Goal: Information Seeking & Learning: Learn about a topic

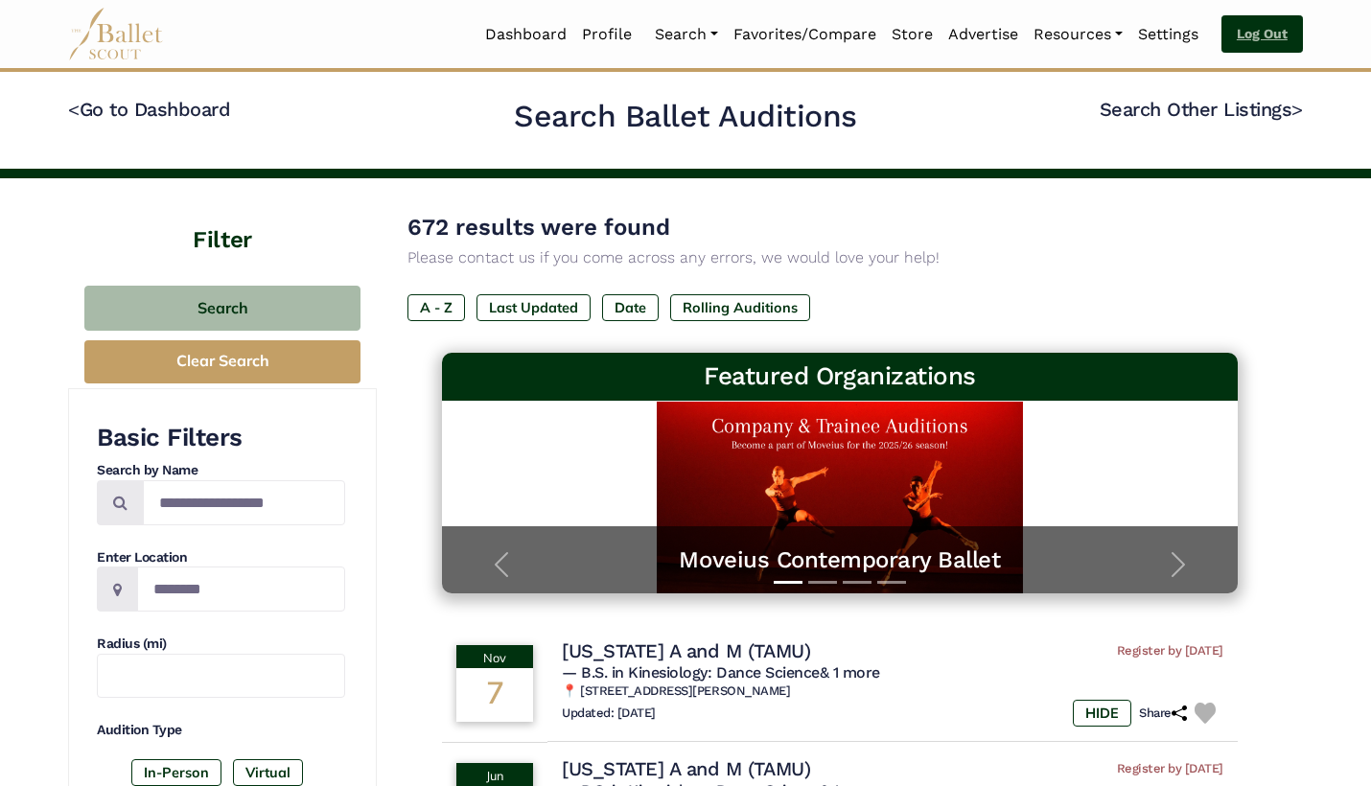
click at [1248, 44] on link "Log Out" at bounding box center [1263, 34] width 82 height 38
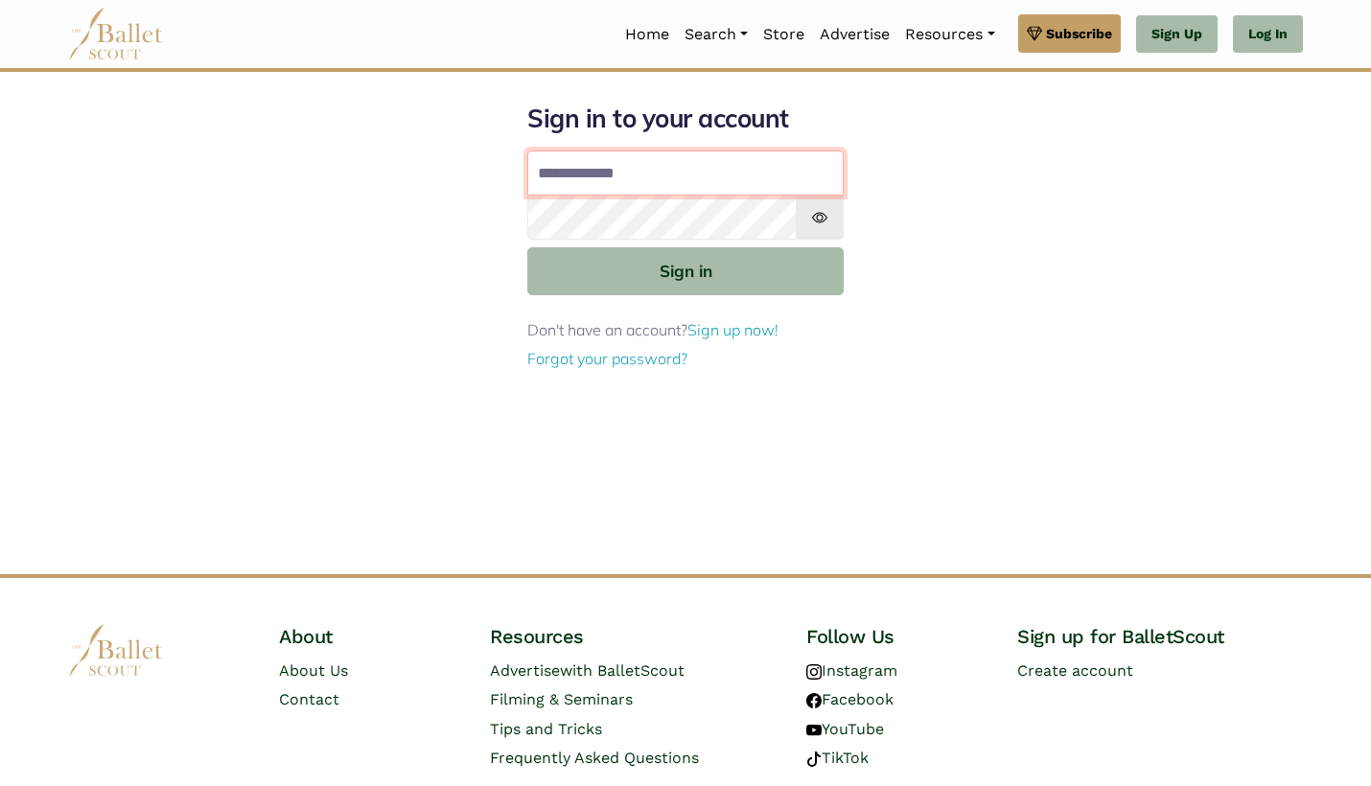
type input "**********"
click at [686, 269] on button "Sign in" at bounding box center [685, 270] width 316 height 47
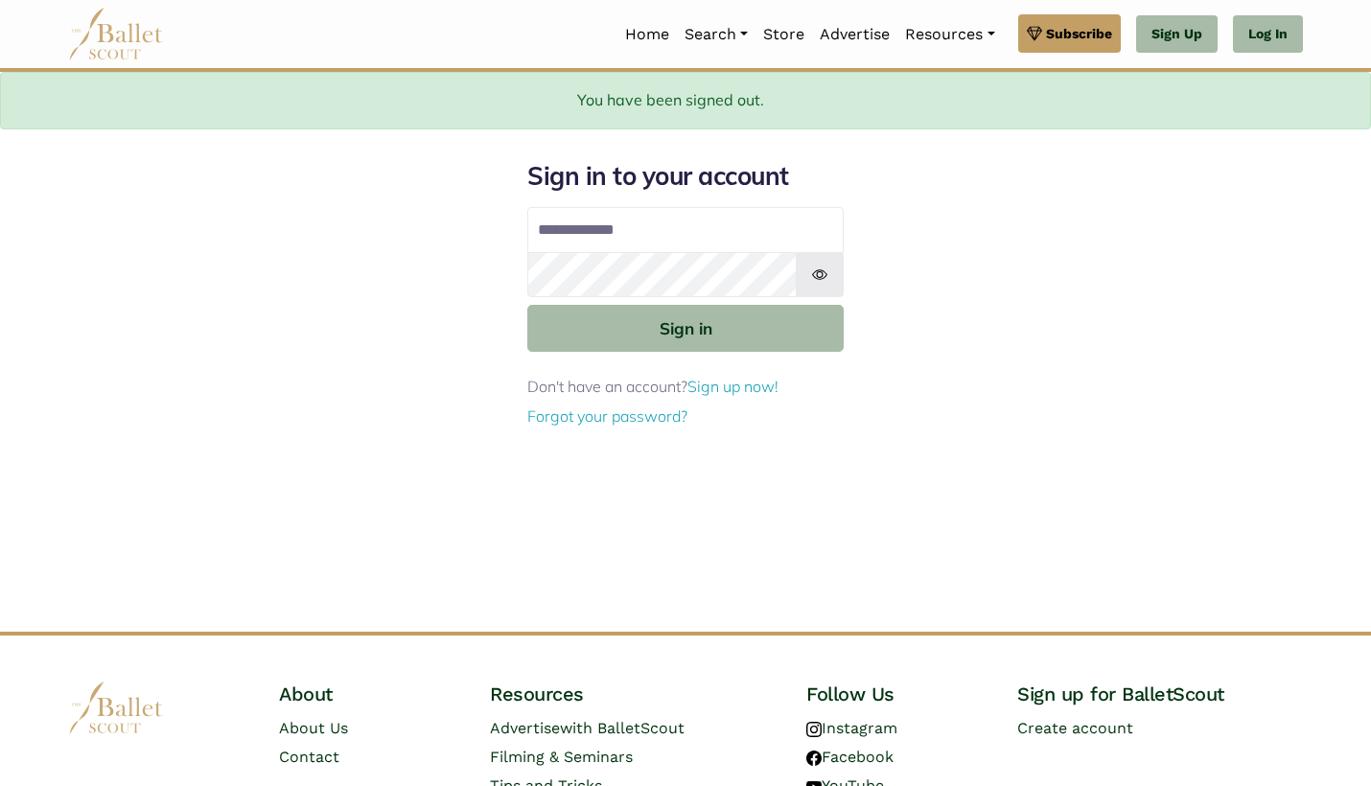
type input "**********"
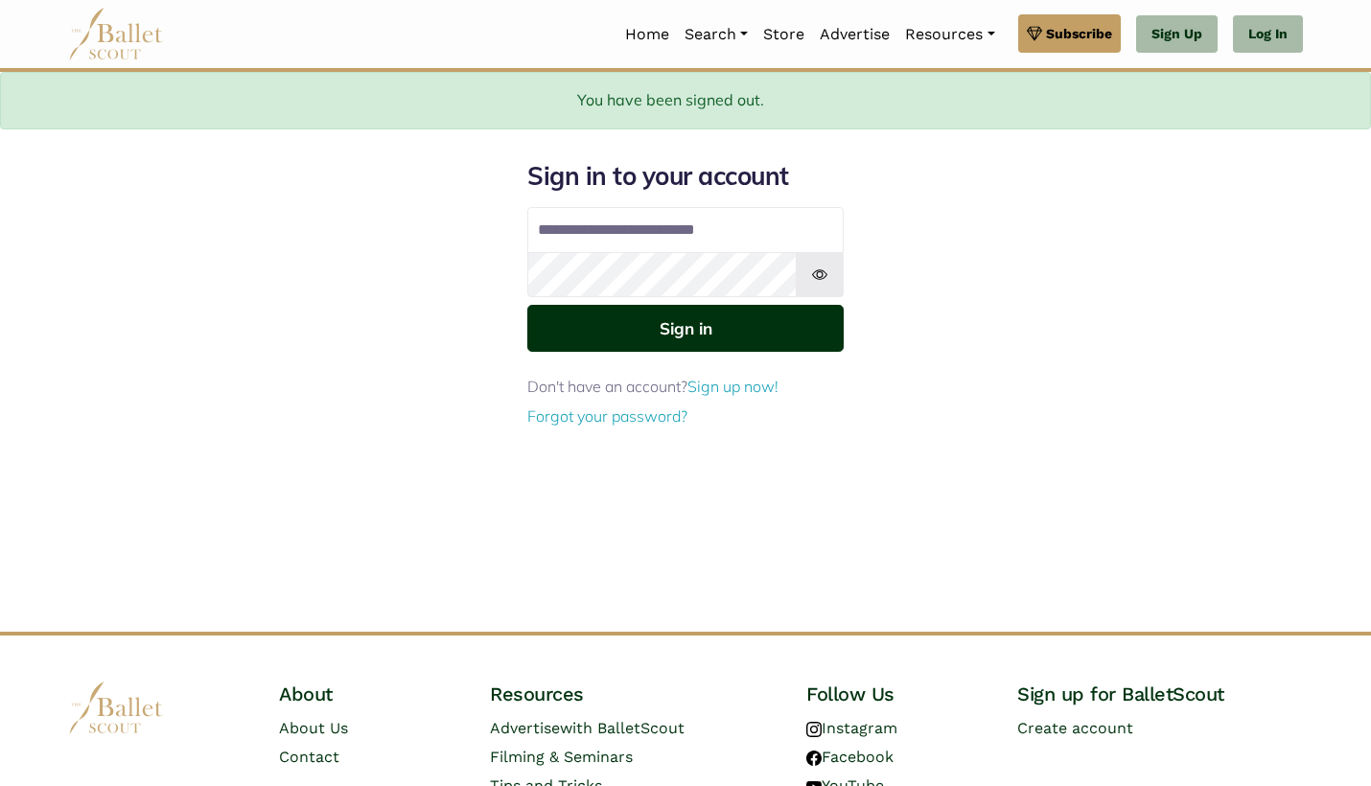
click at [623, 339] on button "Sign in" at bounding box center [685, 328] width 316 height 47
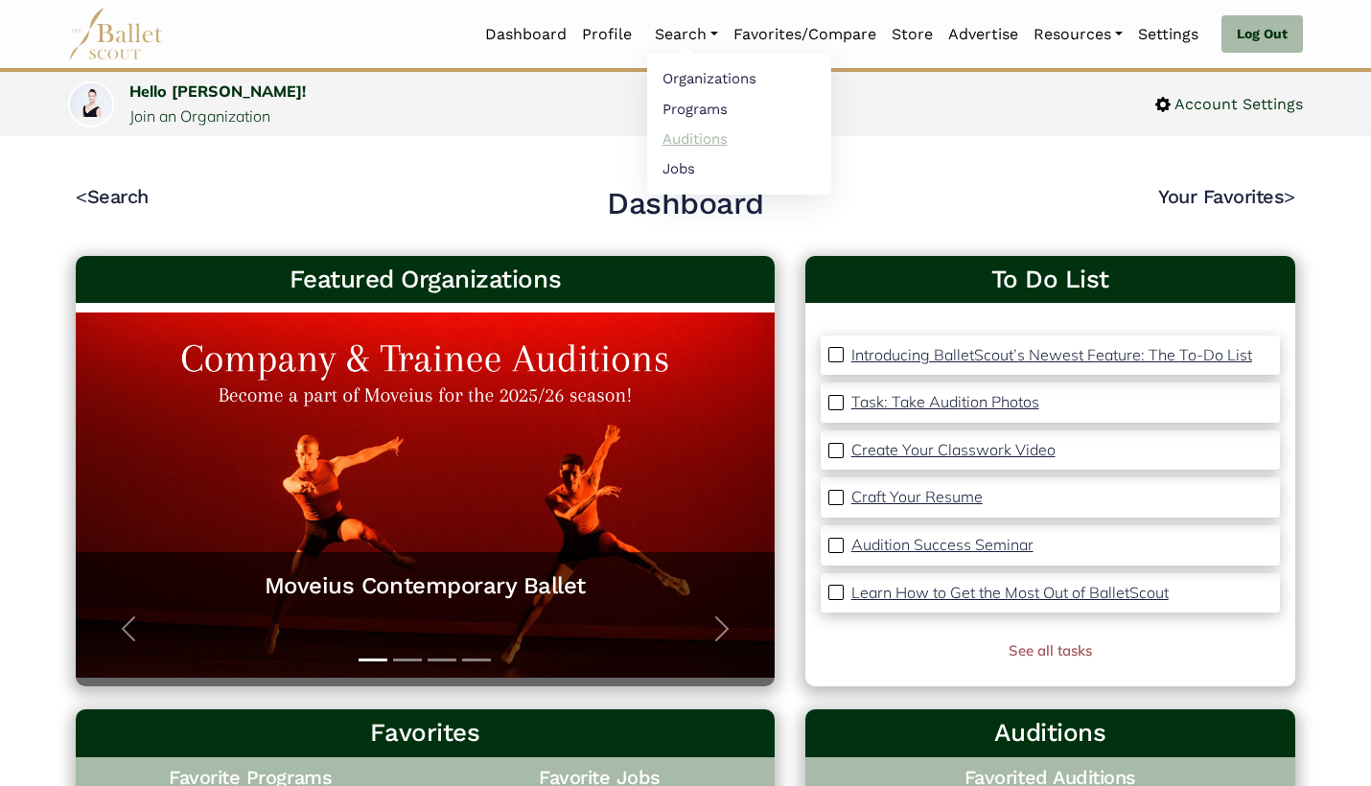
click at [687, 138] on link "Auditions" at bounding box center [739, 139] width 184 height 30
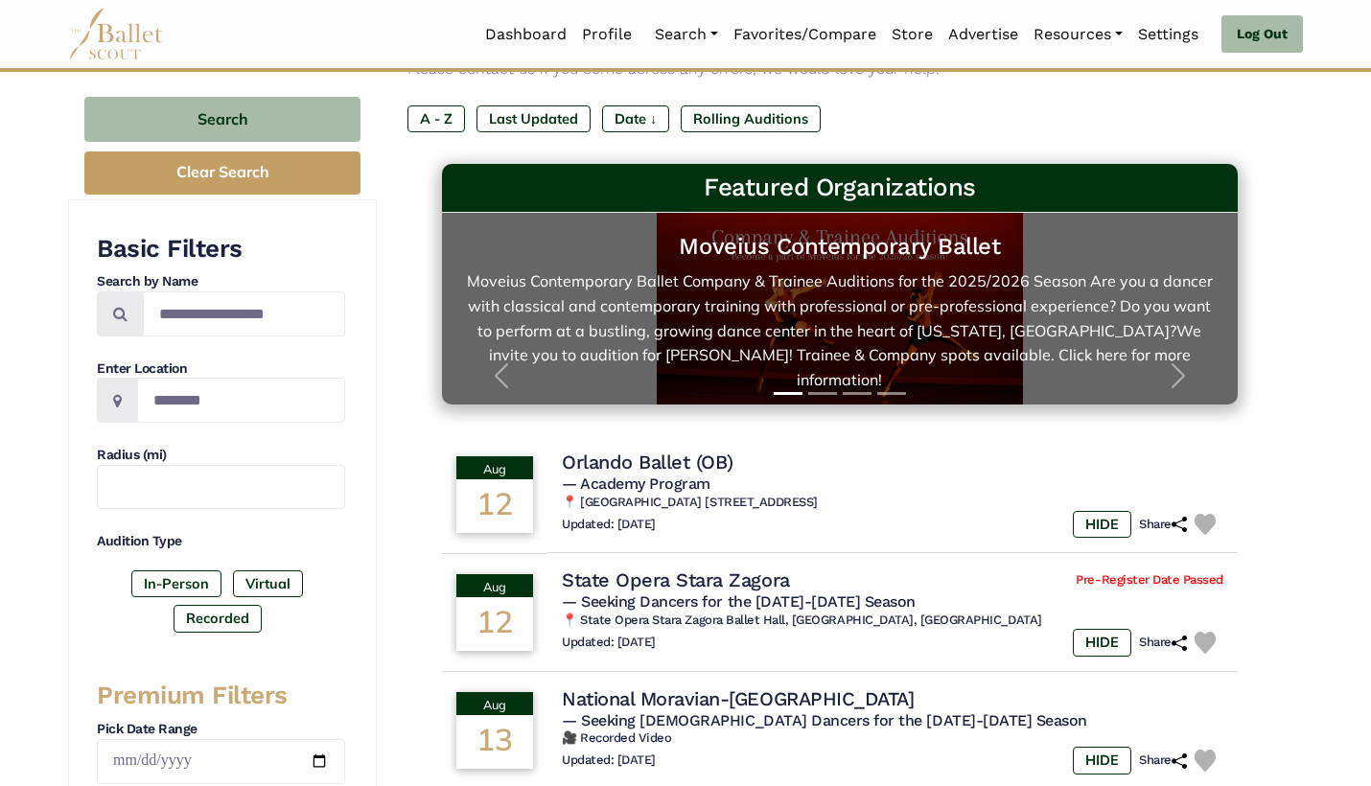
scroll to position [190, 0]
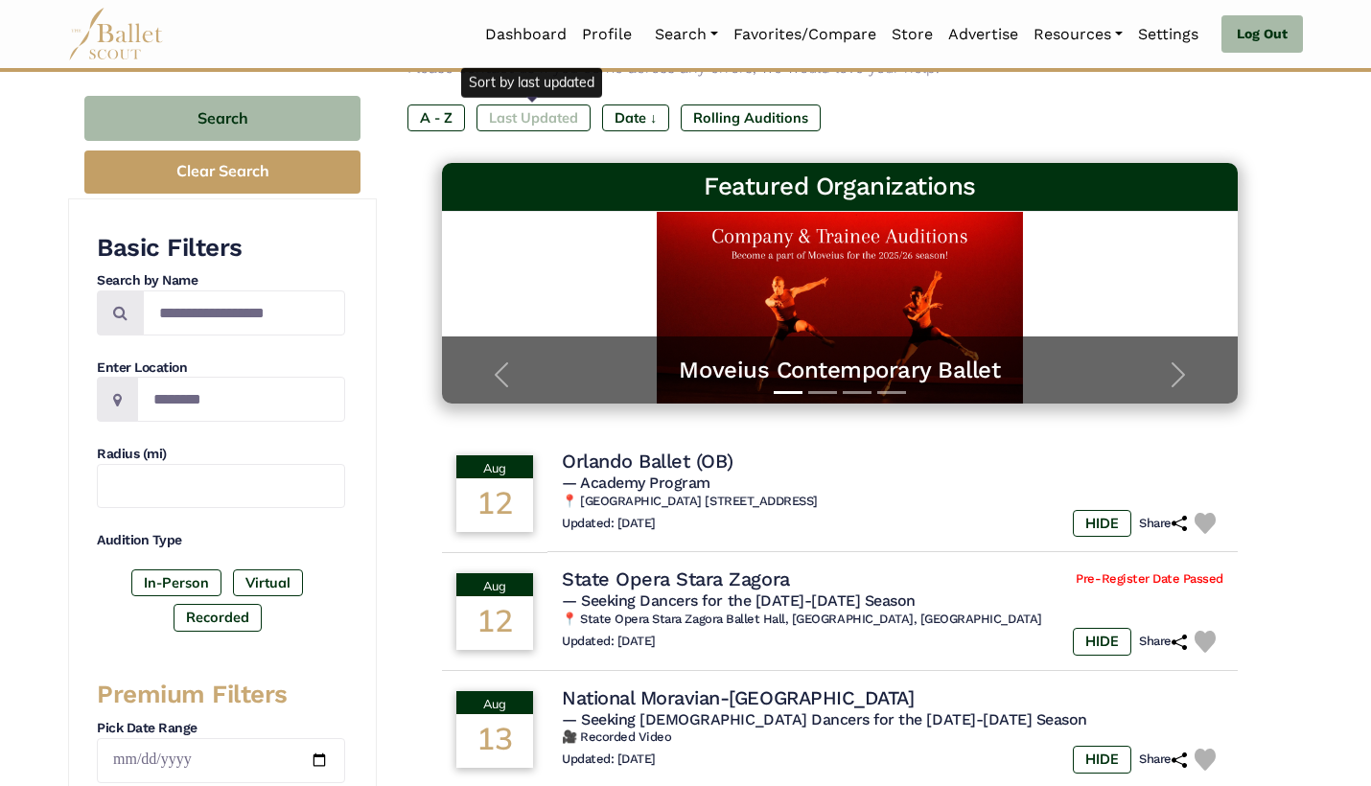
click at [573, 118] on label "Last Updated" at bounding box center [534, 118] width 114 height 27
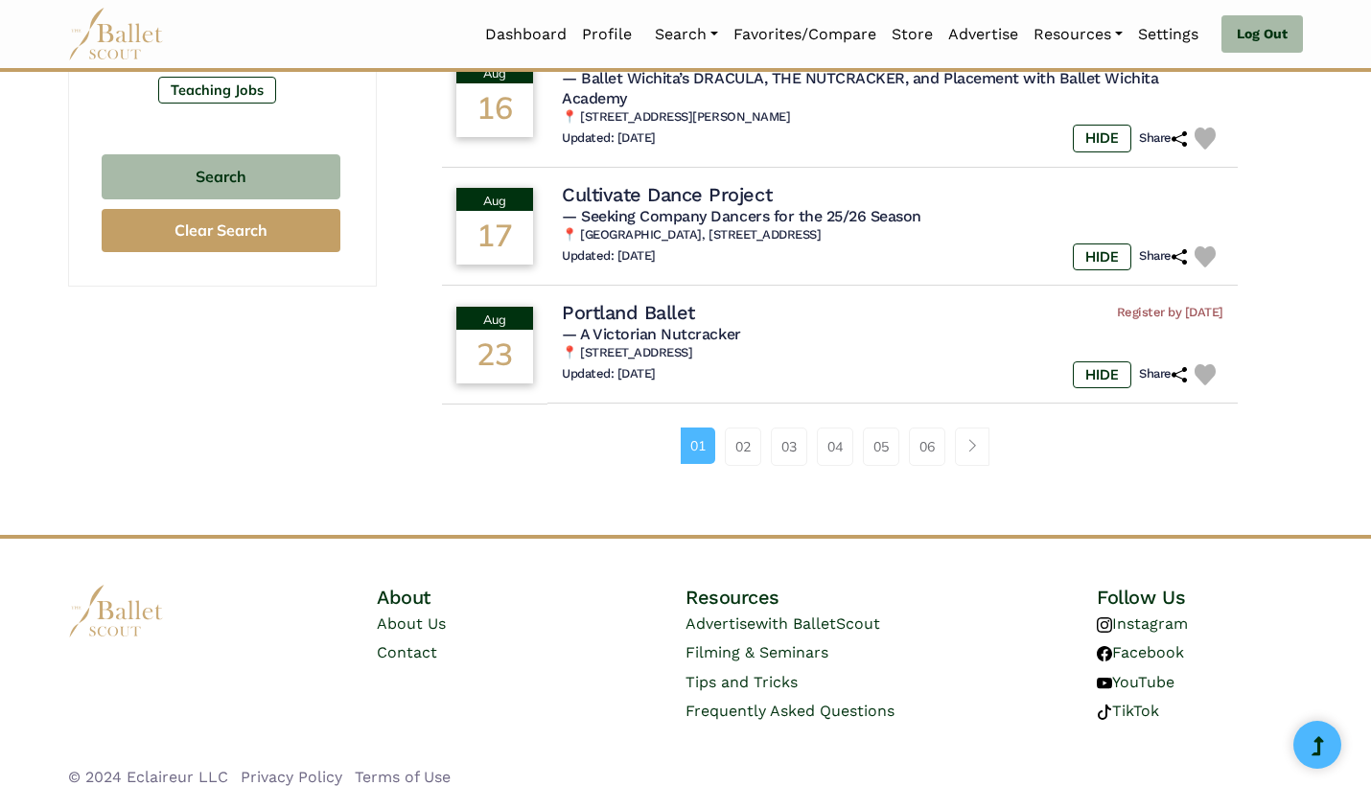
scroll to position [1302, 0]
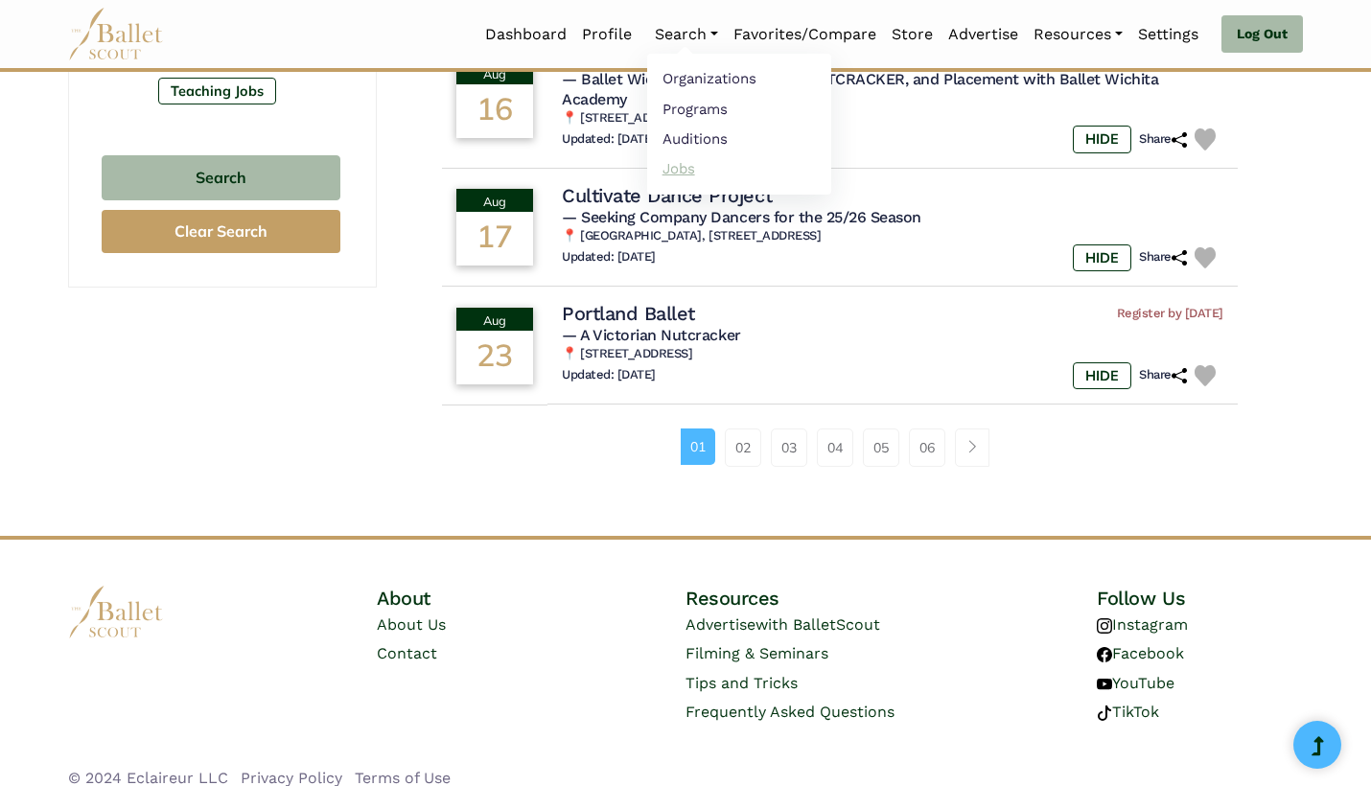
click at [682, 172] on link "Jobs" at bounding box center [739, 168] width 184 height 30
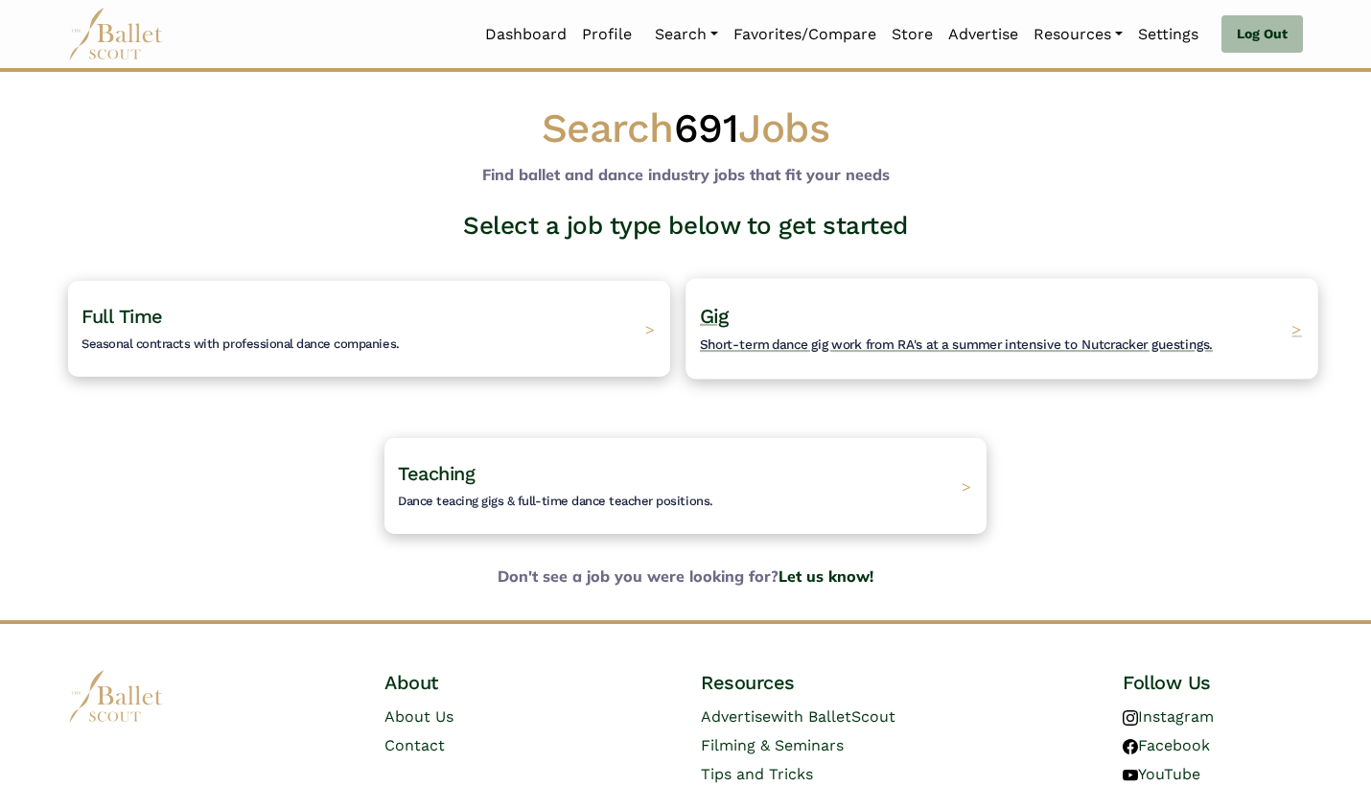
click at [778, 342] on span "Short-term dance gig work from RA's at a summer intensive to Nutcracker guestin…" at bounding box center [956, 344] width 513 height 15
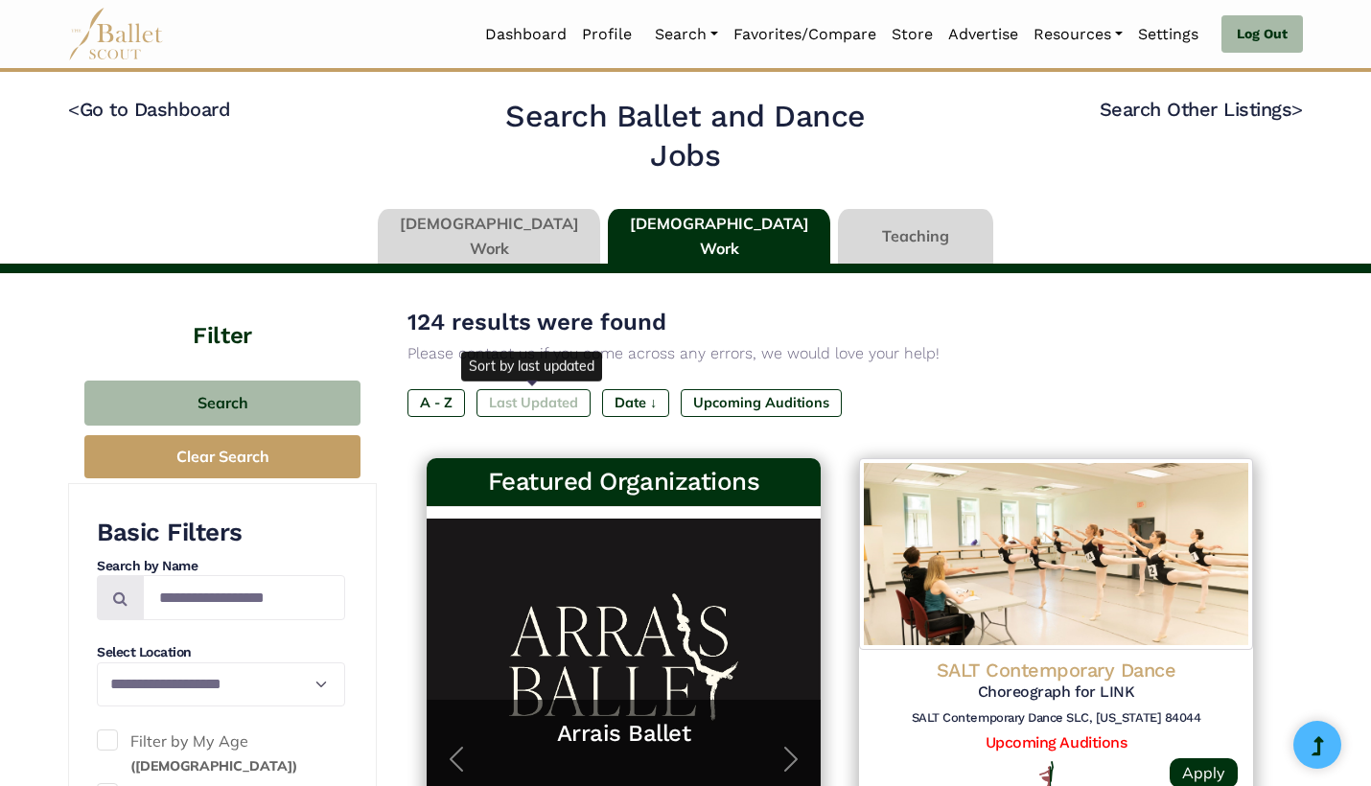
click at [547, 399] on label "Last Updated" at bounding box center [534, 402] width 114 height 27
